Goal: Information Seeking & Learning: Learn about a topic

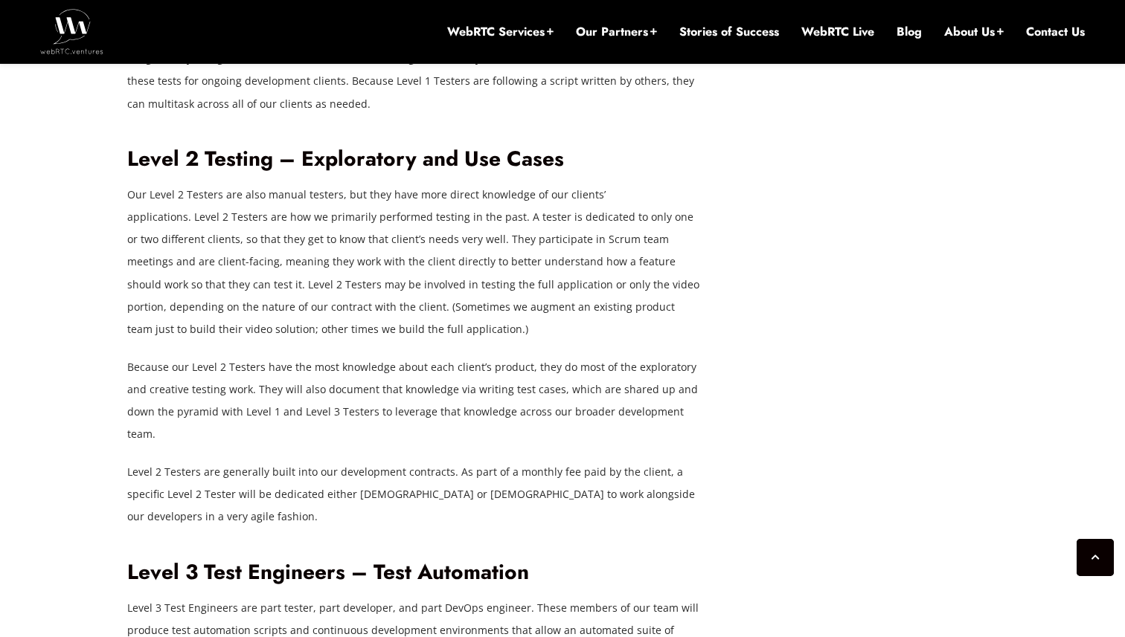
scroll to position [3371, 0]
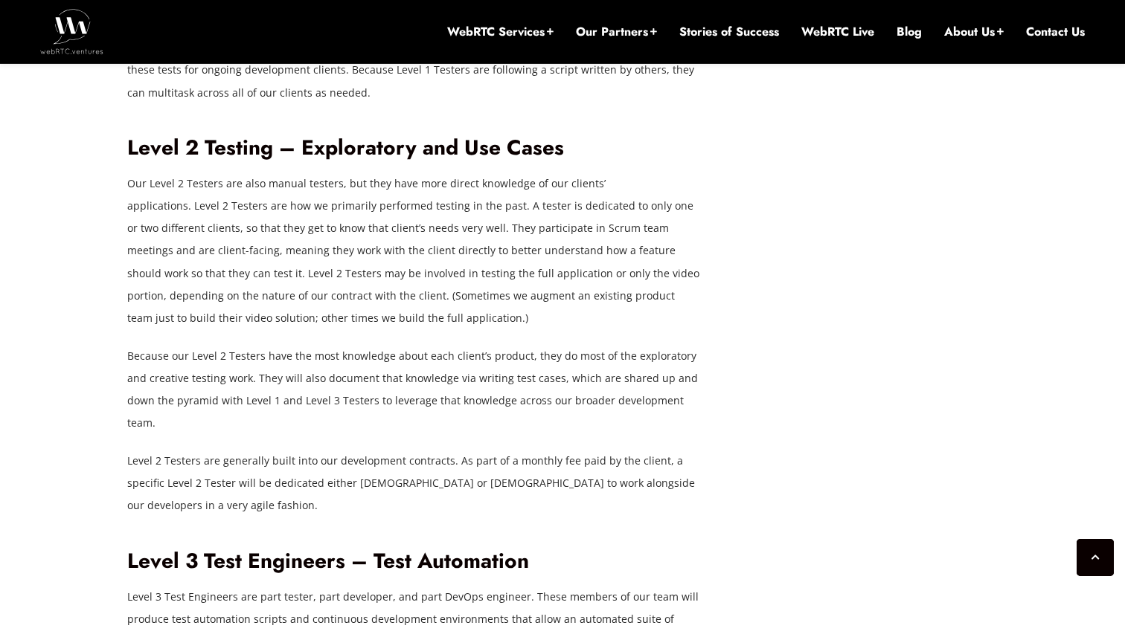
drag, startPoint x: 264, startPoint y: 296, endPoint x: 337, endPoint y: 294, distance: 72.9
click at [338, 295] on p "Our Level 2 Testers are also manual testers, but they have more direct knowledg…" at bounding box center [413, 251] width 573 height 157
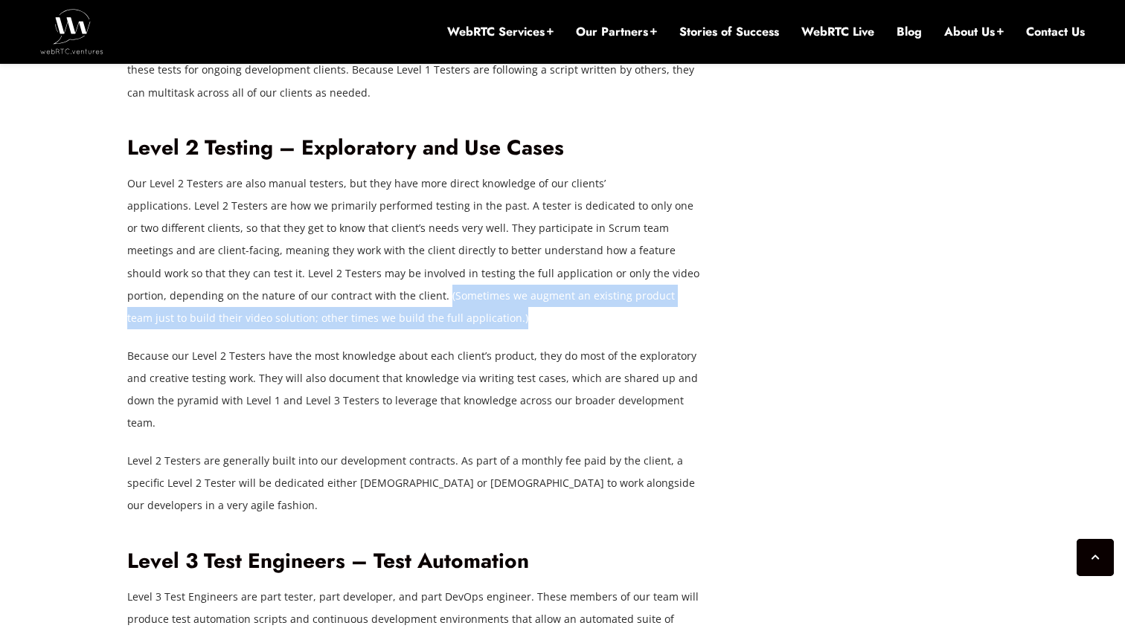
drag, startPoint x: 263, startPoint y: 298, endPoint x: 502, endPoint y: 308, distance: 239.0
click at [502, 308] on p "Our Level 2 Testers are also manual testers, but they have more direct knowledg…" at bounding box center [413, 251] width 573 height 157
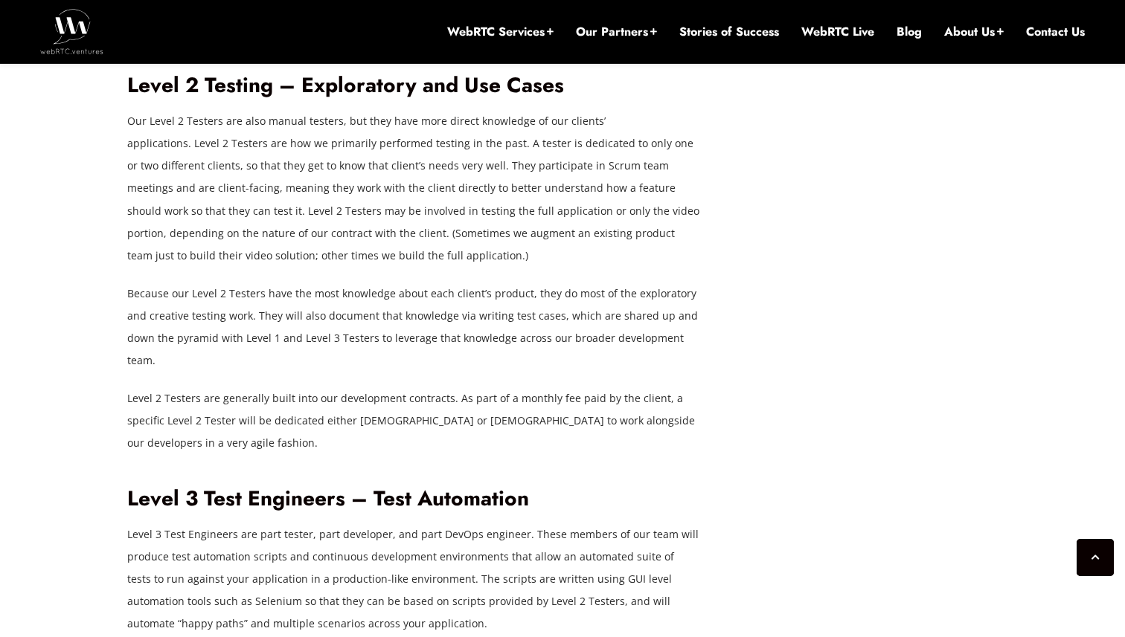
scroll to position [3457, 0]
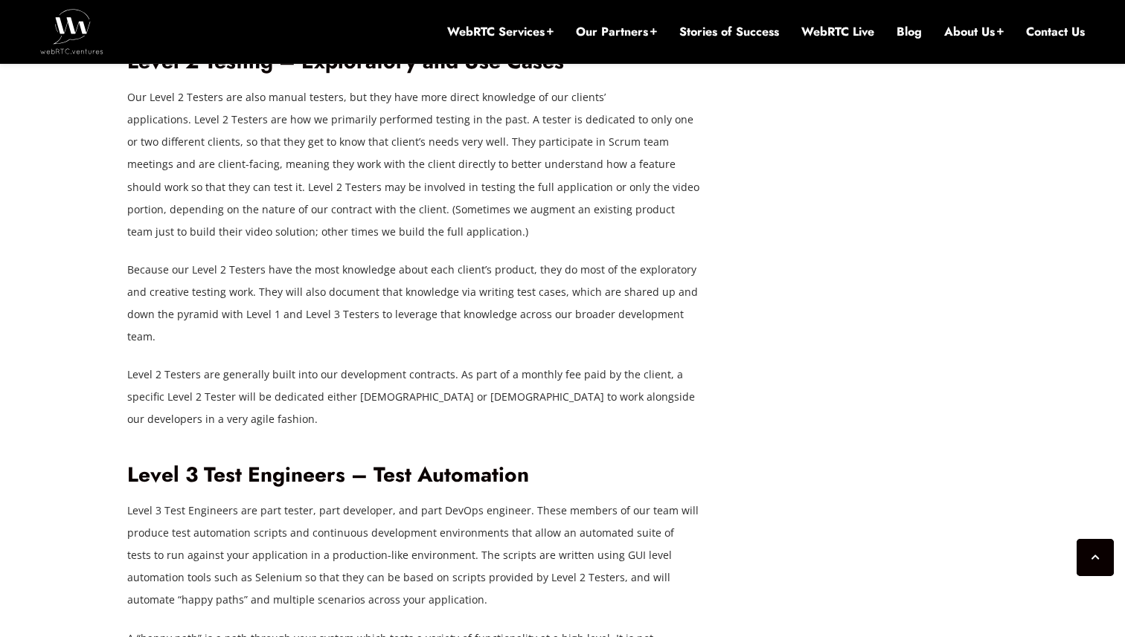
drag, startPoint x: 103, startPoint y: 270, endPoint x: 800, endPoint y: 280, distance: 697.7
click at [800, 280] on div "[DATE] ArinSime Comments Off on Layers of Testing for WebRTC Applications The o…" at bounding box center [562, 139] width 1125 height 6038
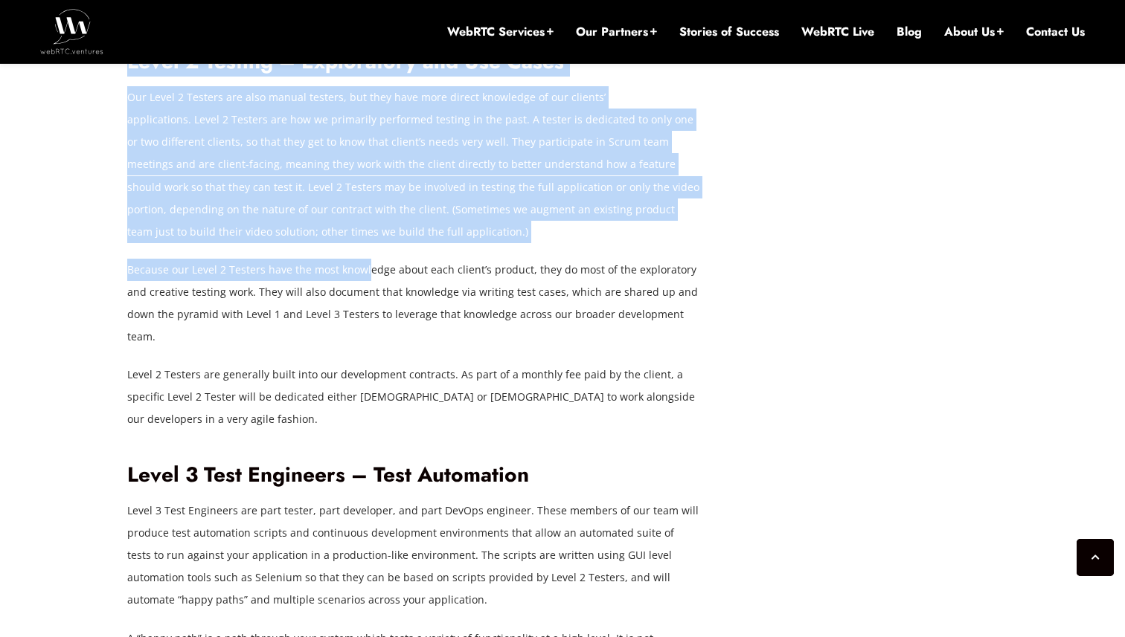
drag, startPoint x: 119, startPoint y: 270, endPoint x: 366, endPoint y: 268, distance: 246.9
click at [366, 268] on div "[DATE] ArinSime Comments Off on Layers of Testing for WebRTC Applications The o…" at bounding box center [562, 138] width 889 height 5859
click at [367, 268] on p "Because our Level 2 Testers have the most knowledge about each client’s product…" at bounding box center [413, 303] width 573 height 89
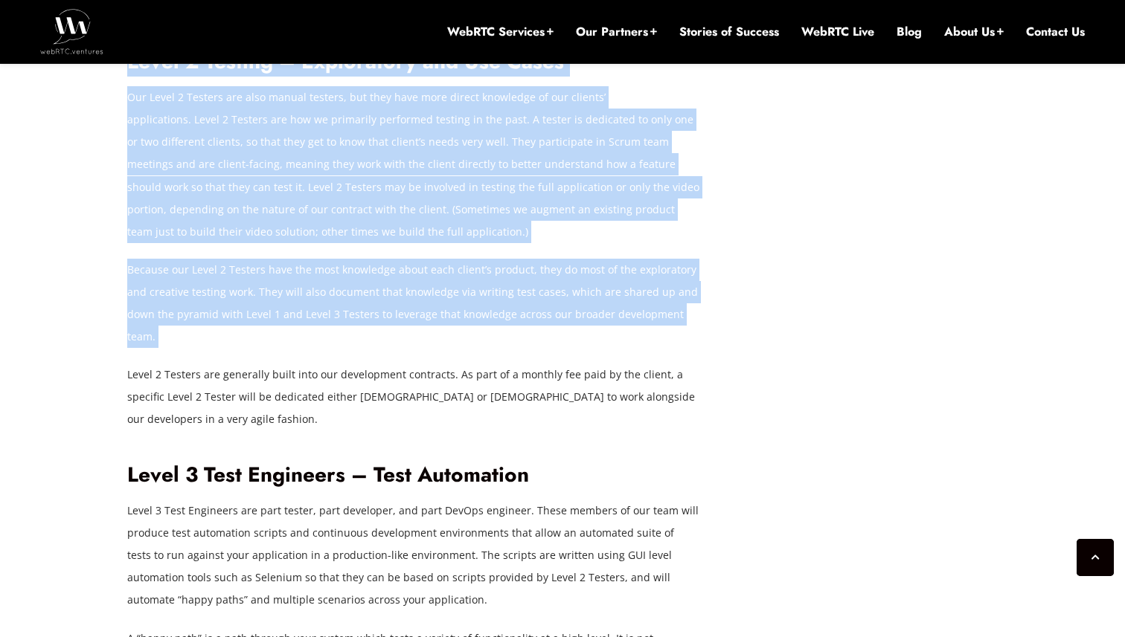
drag, startPoint x: 118, startPoint y: 274, endPoint x: 461, endPoint y: 329, distance: 347.3
click at [461, 331] on div "[DATE] ArinSime Comments Off on Layers of Testing for WebRTC Applications The o…" at bounding box center [562, 138] width 889 height 5859
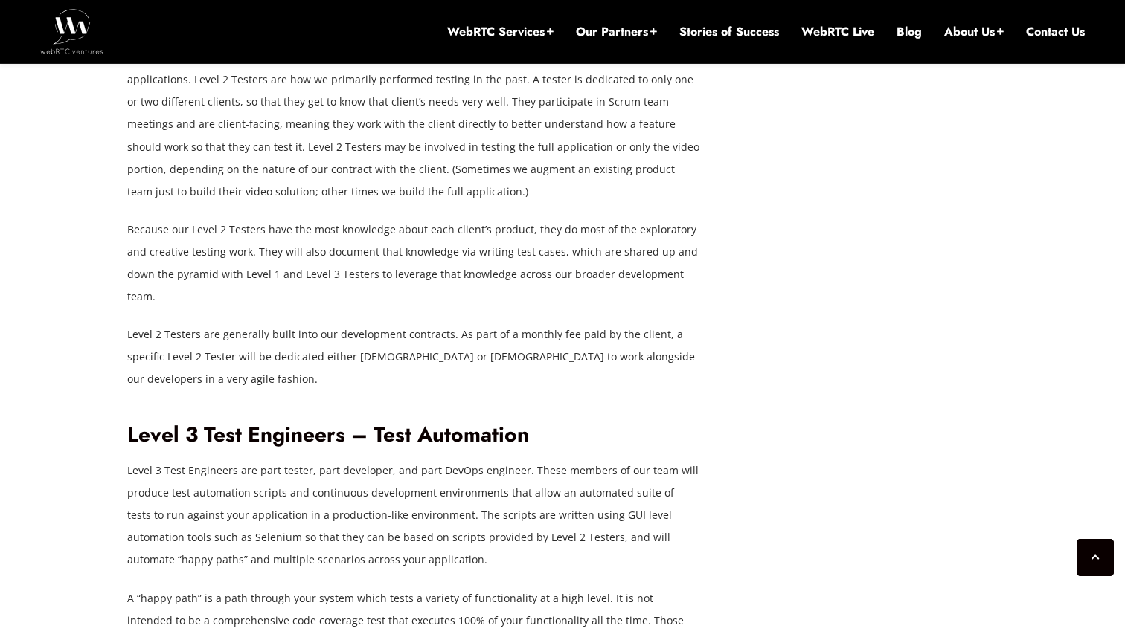
scroll to position [3540, 0]
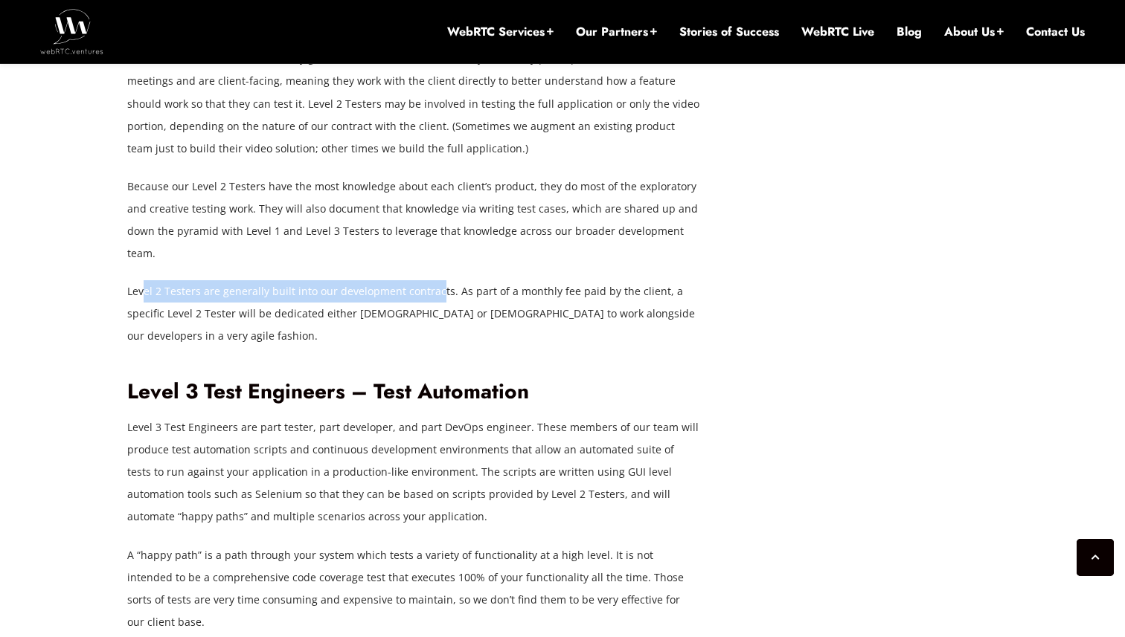
drag, startPoint x: 144, startPoint y: 280, endPoint x: 436, endPoint y: 280, distance: 292.3
click at [436, 280] on p "Level 2 Testers are generally built into our development contracts. As part of …" at bounding box center [413, 313] width 573 height 67
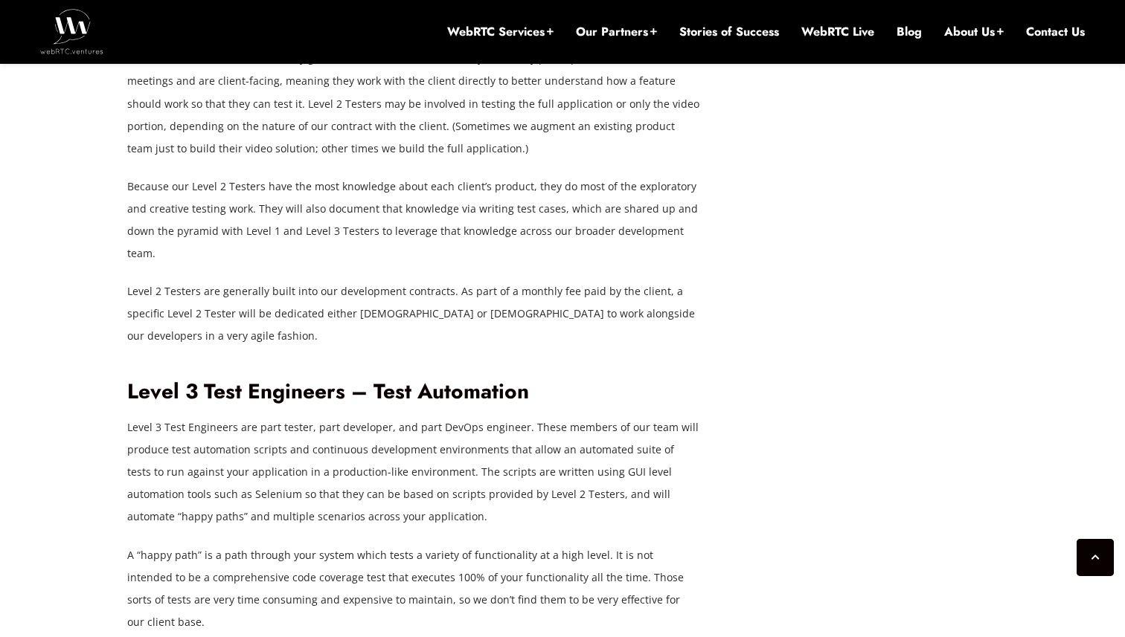
click at [209, 312] on p "Level 2 Testers are generally built into our development contracts. As part of …" at bounding box center [413, 313] width 573 height 67
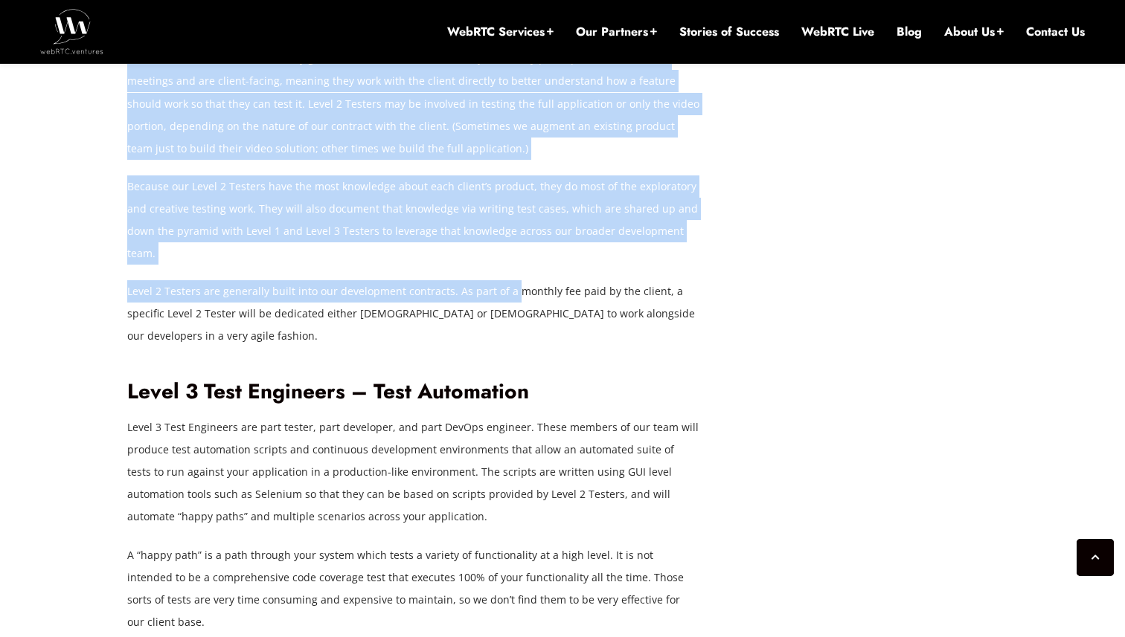
drag, startPoint x: 111, startPoint y: 273, endPoint x: 509, endPoint y: 277, distance: 397.9
click at [509, 277] on div "[DATE] ArinSime Comments Off on Layers of Testing for WebRTC Applications The o…" at bounding box center [562, 56] width 1125 height 6038
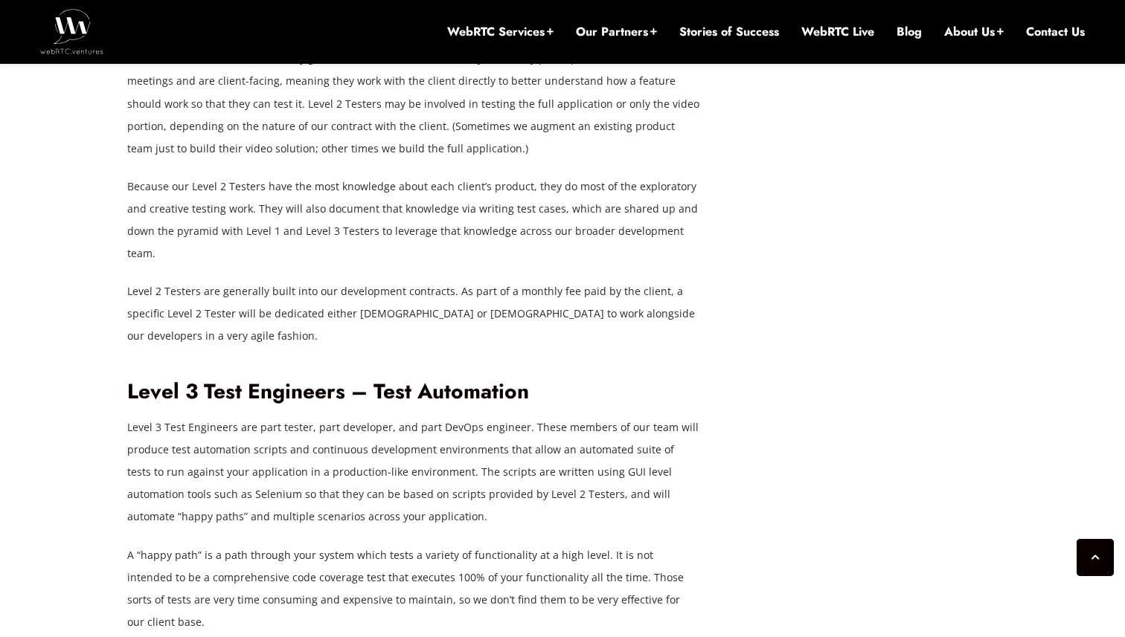
click at [260, 293] on p "Level 2 Testers are generally built into our development contracts. As part of …" at bounding box center [413, 313] width 573 height 67
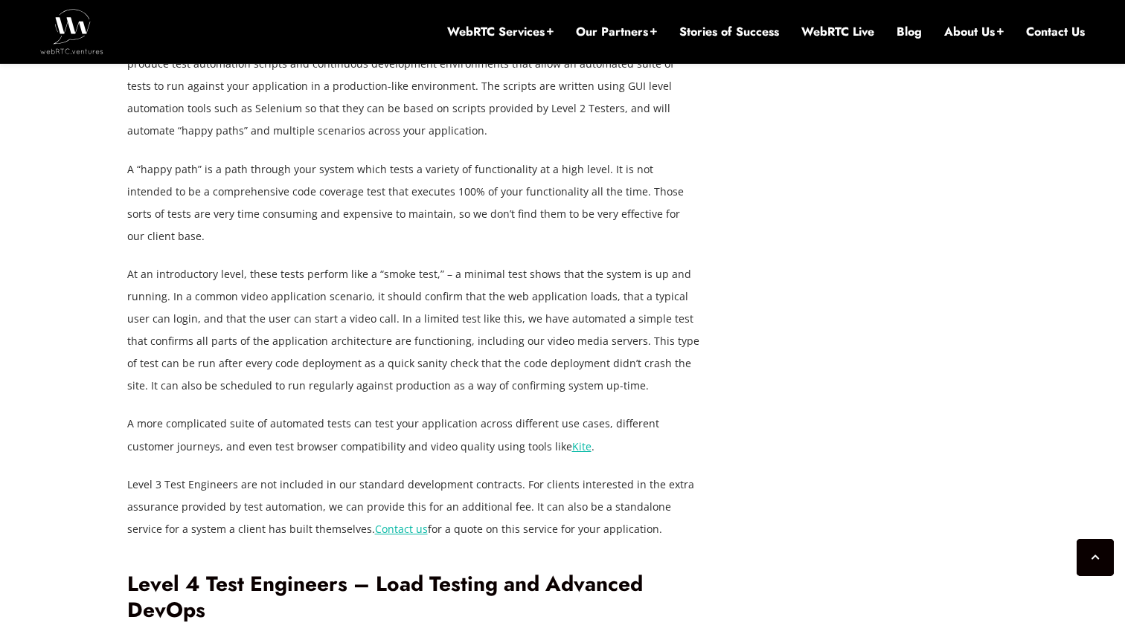
scroll to position [3911, 0]
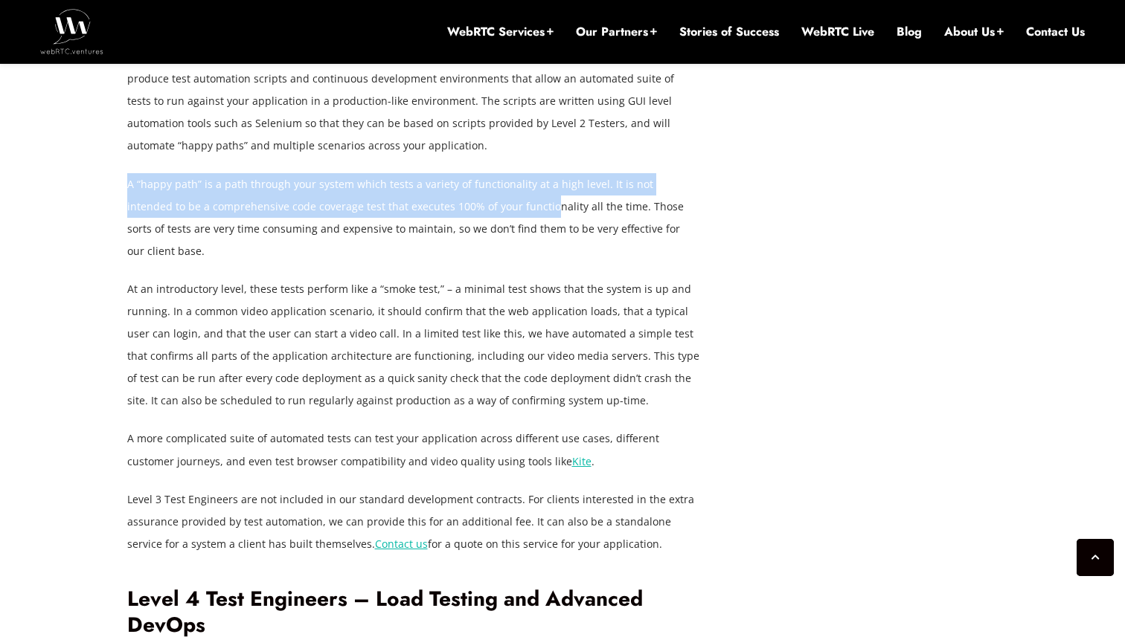
drag, startPoint x: 128, startPoint y: 172, endPoint x: 488, endPoint y: 173, distance: 360.0
click at [488, 173] on p "A “happy path” is a path through your system which tests a variety of functiona…" at bounding box center [413, 217] width 573 height 89
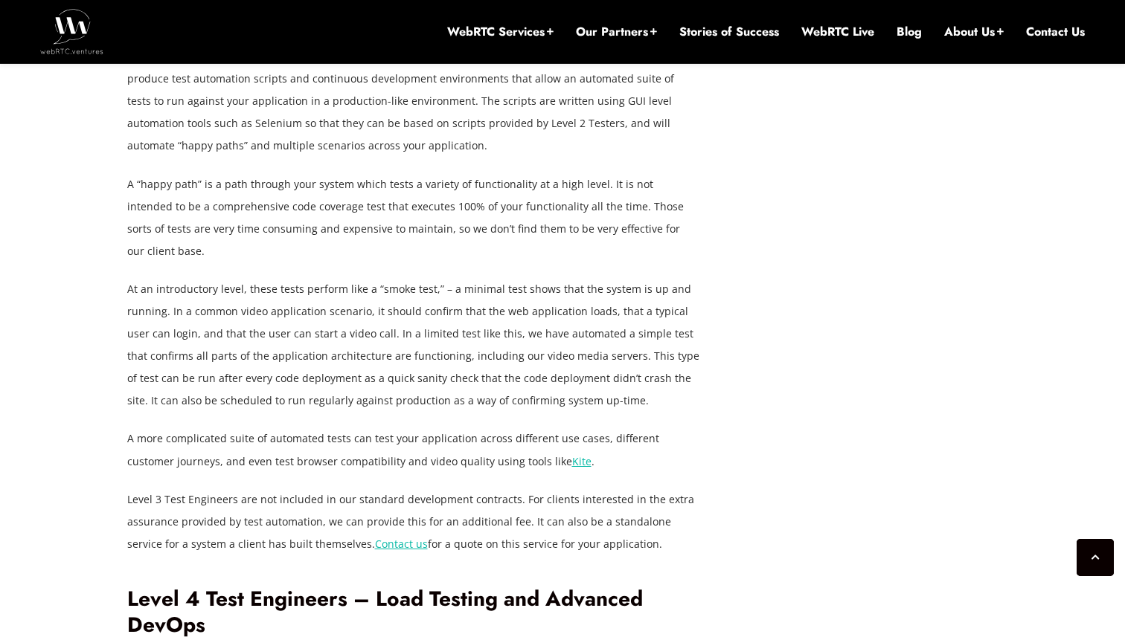
click at [373, 173] on p "A “happy path” is a path through your system which tests a variety of functiona…" at bounding box center [413, 217] width 573 height 89
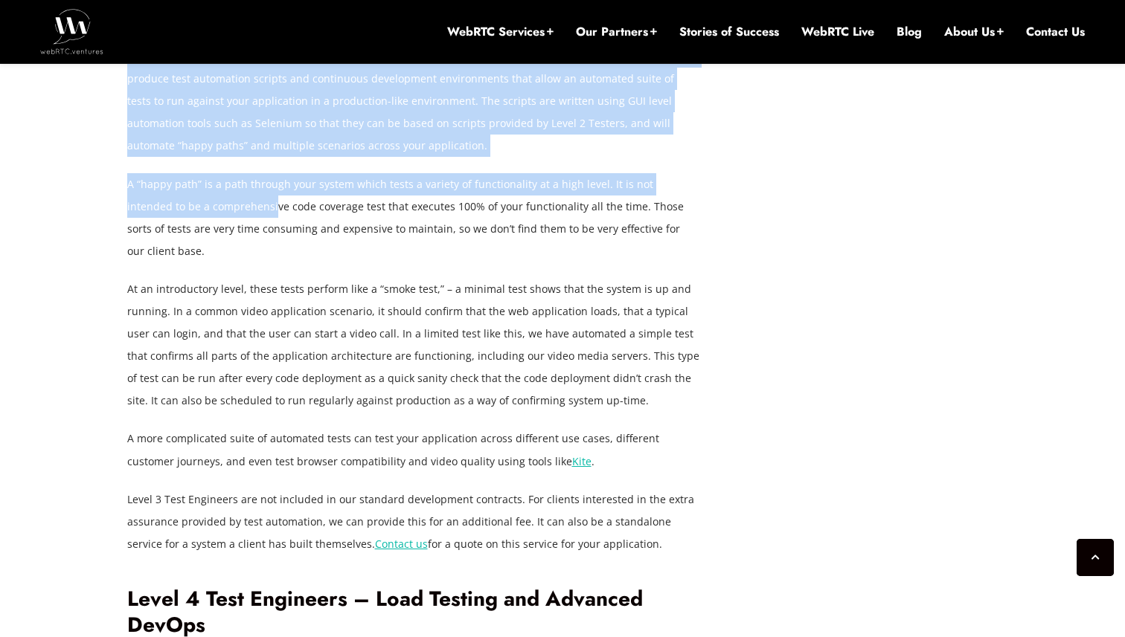
drag, startPoint x: 117, startPoint y: 185, endPoint x: 215, endPoint y: 185, distance: 98.2
click at [215, 185] on p "A “happy path” is a path through your system which tests a variety of functiona…" at bounding box center [413, 217] width 573 height 89
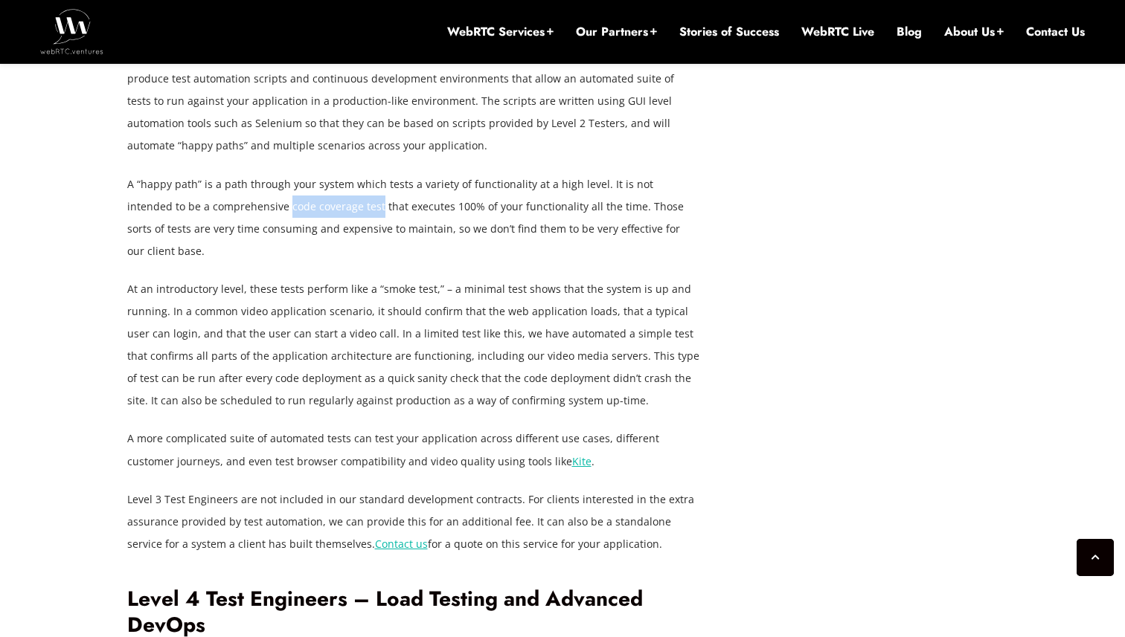
drag, startPoint x: 227, startPoint y: 185, endPoint x: 317, endPoint y: 182, distance: 90.0
click at [317, 182] on p "A “happy path” is a path through your system which tests a variety of functiona…" at bounding box center [413, 217] width 573 height 89
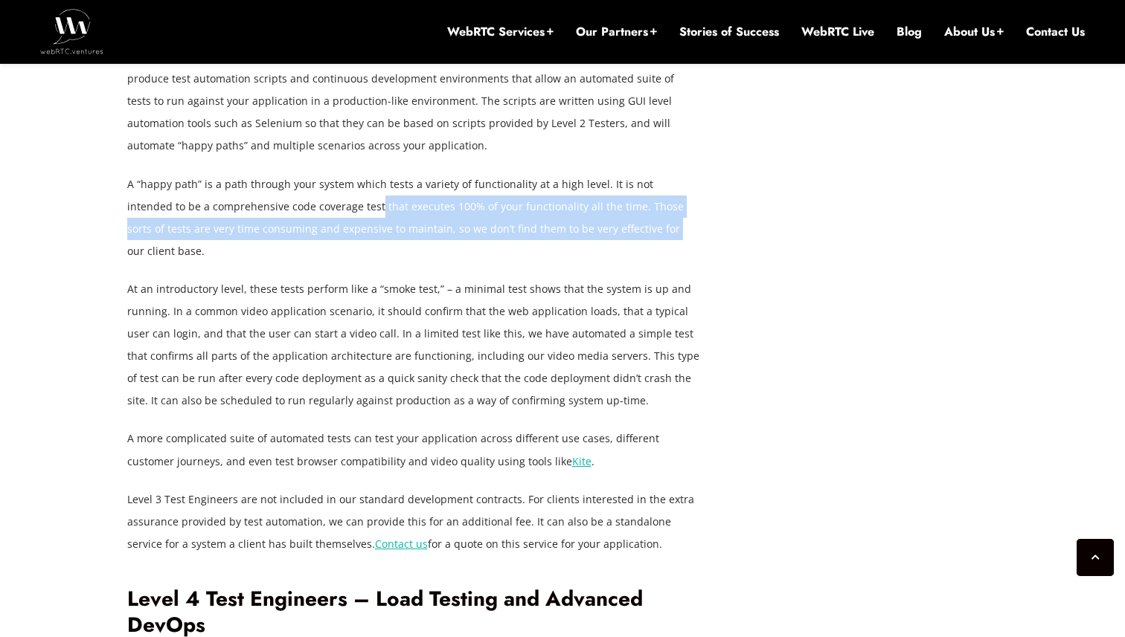
drag, startPoint x: 317, startPoint y: 182, endPoint x: 584, endPoint y: 196, distance: 267.4
click at [584, 196] on p "A “happy path” is a path through your system which tests a variety of functiona…" at bounding box center [413, 217] width 573 height 89
click at [627, 193] on p "A “happy path” is a path through your system which tests a variety of functiona…" at bounding box center [413, 217] width 573 height 89
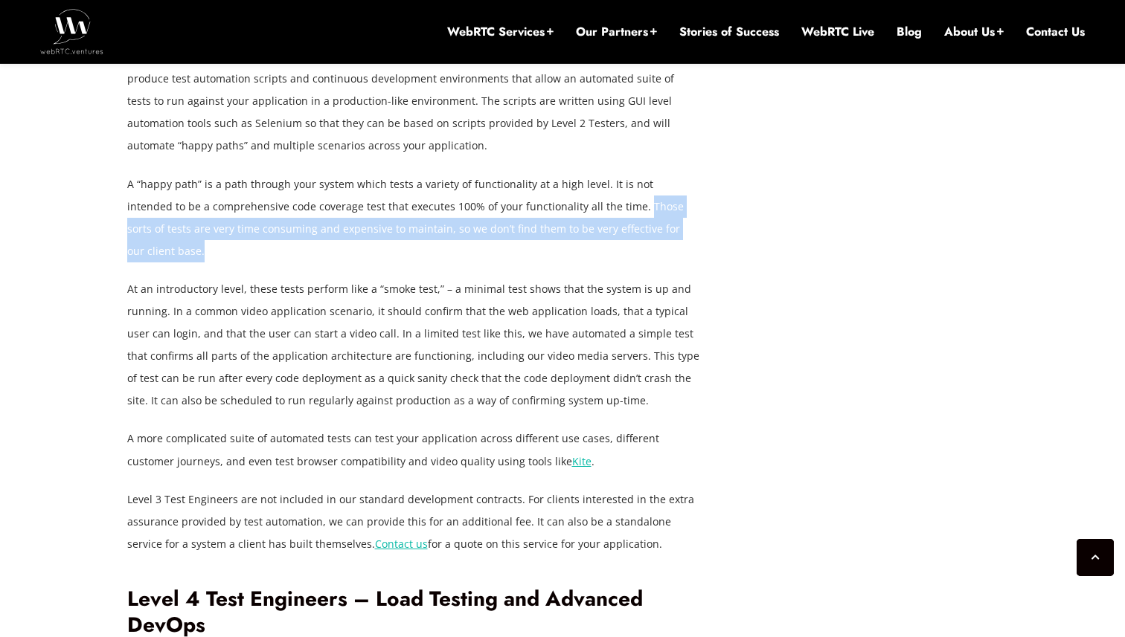
drag, startPoint x: 579, startPoint y: 184, endPoint x: 676, endPoint y: 210, distance: 101.0
click at [676, 211] on p "A “happy path” is a path through your system which tests a variety of functiona…" at bounding box center [413, 217] width 573 height 89
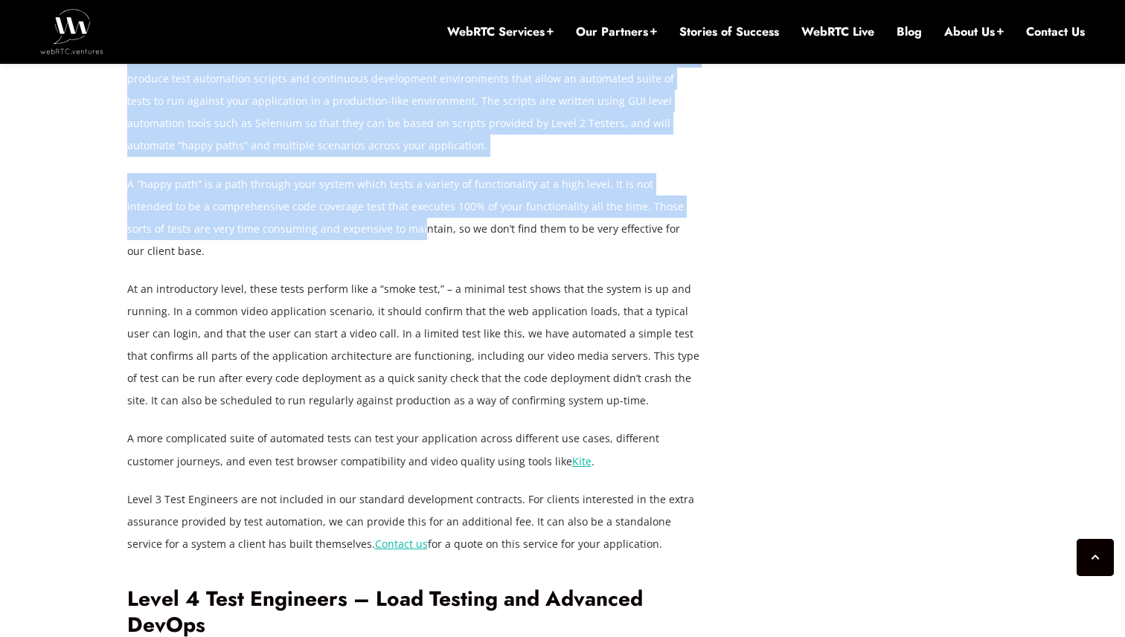
drag, startPoint x: 104, startPoint y: 216, endPoint x: 334, endPoint y: 215, distance: 229.8
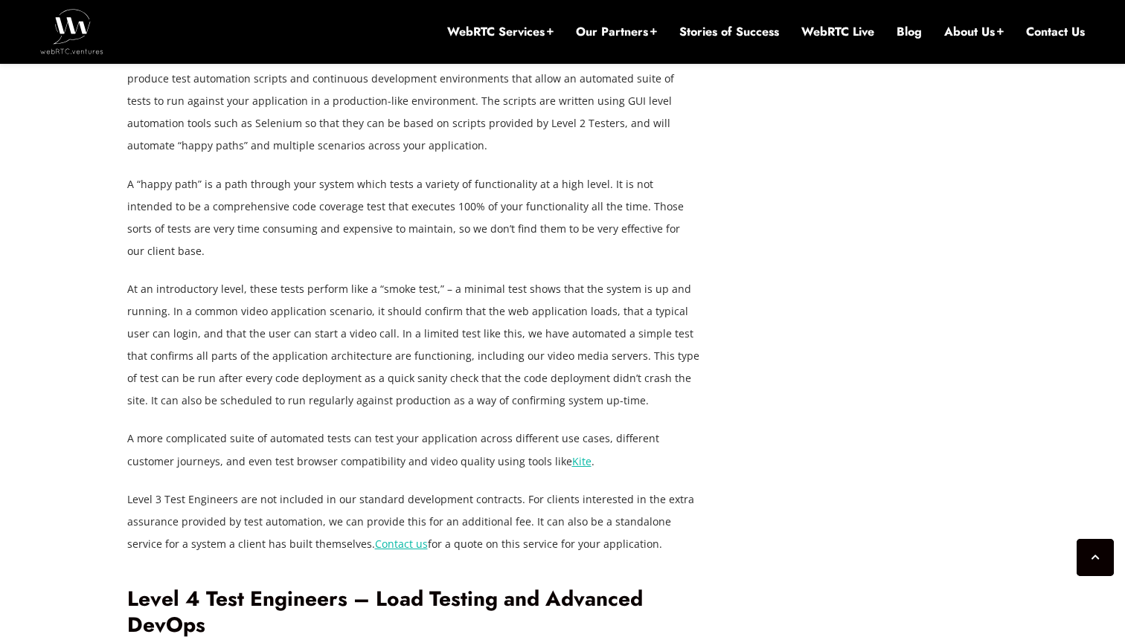
click at [127, 278] on p "At an introductory level, these tests perform like a “smoke test,” – a minimal …" at bounding box center [413, 345] width 573 height 135
drag, startPoint x: 127, startPoint y: 243, endPoint x: 306, endPoint y: 246, distance: 178.5
click at [306, 278] on p "At an introductory level, these tests perform like a “smoke test,” – a minimal …" at bounding box center [413, 345] width 573 height 135
click at [300, 278] on p "At an introductory level, these tests perform like a “smoke test,” – a minimal …" at bounding box center [413, 345] width 573 height 135
drag, startPoint x: 300, startPoint y: 245, endPoint x: 440, endPoint y: 246, distance: 140.6
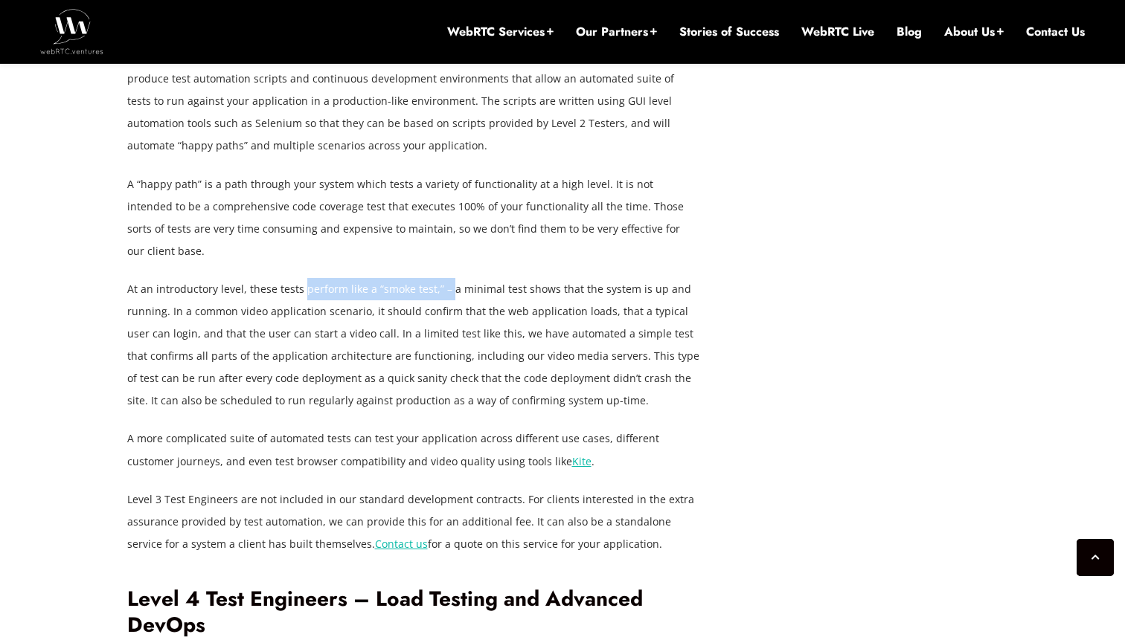
click at [446, 278] on p "At an introductory level, these tests perform like a “smoke test,” – a minimal …" at bounding box center [413, 345] width 573 height 135
click at [434, 278] on p "At an introductory level, these tests perform like a “smoke test,” – a minimal …" at bounding box center [413, 345] width 573 height 135
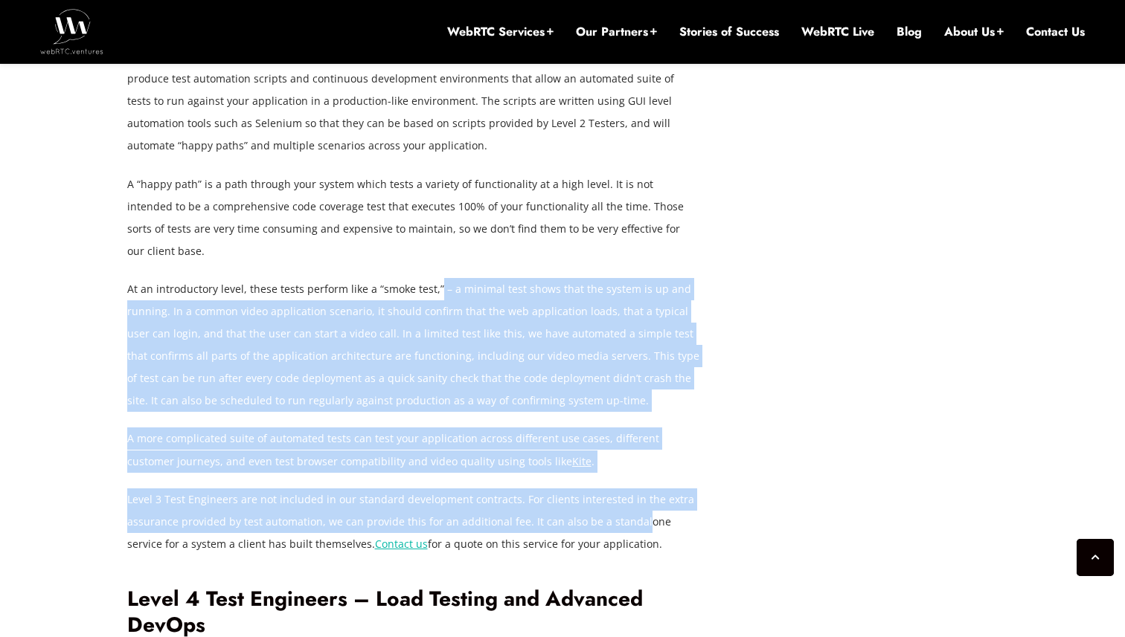
drag, startPoint x: 434, startPoint y: 247, endPoint x: 620, endPoint y: 487, distance: 303.3
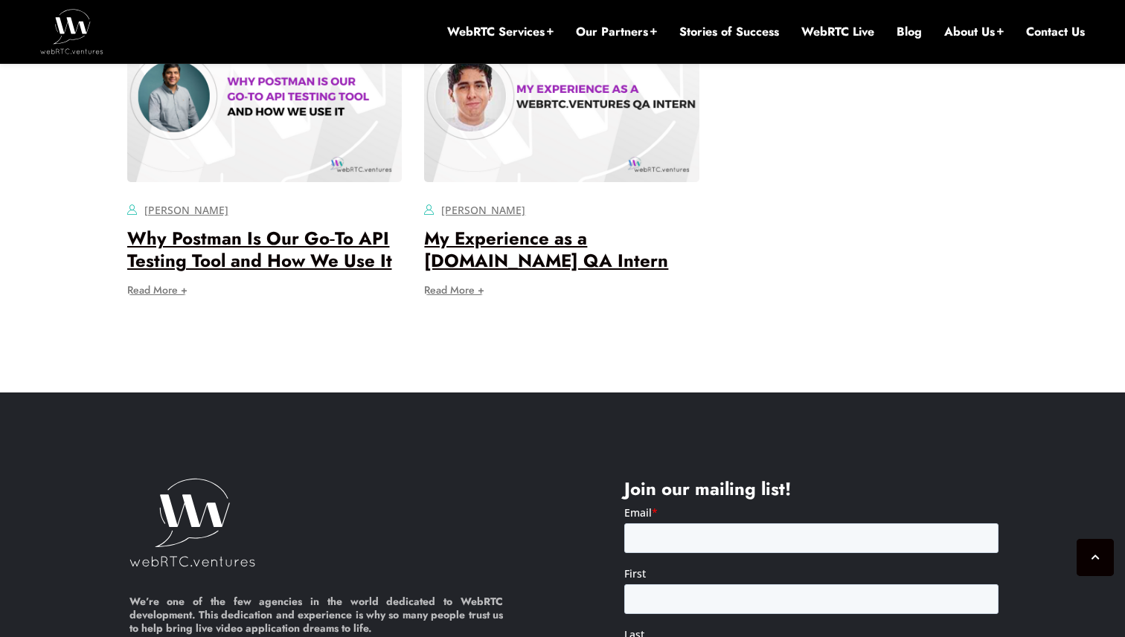
scroll to position [6319, 0]
